Goal: Browse casually: Explore the website without a specific task or goal

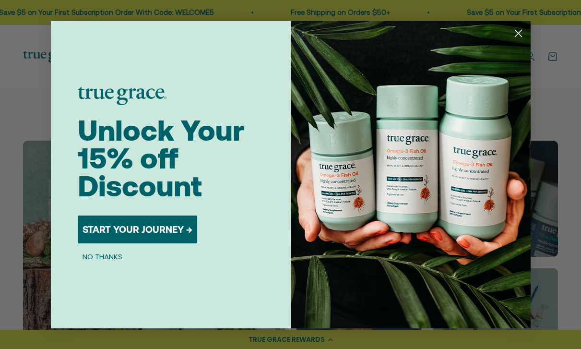
scroll to position [410, 0]
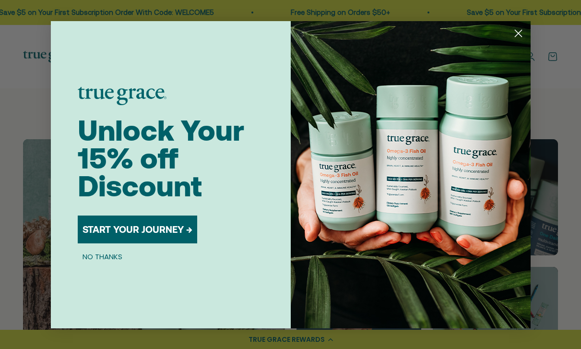
scroll to position [410, 0]
